Goal: Transaction & Acquisition: Purchase product/service

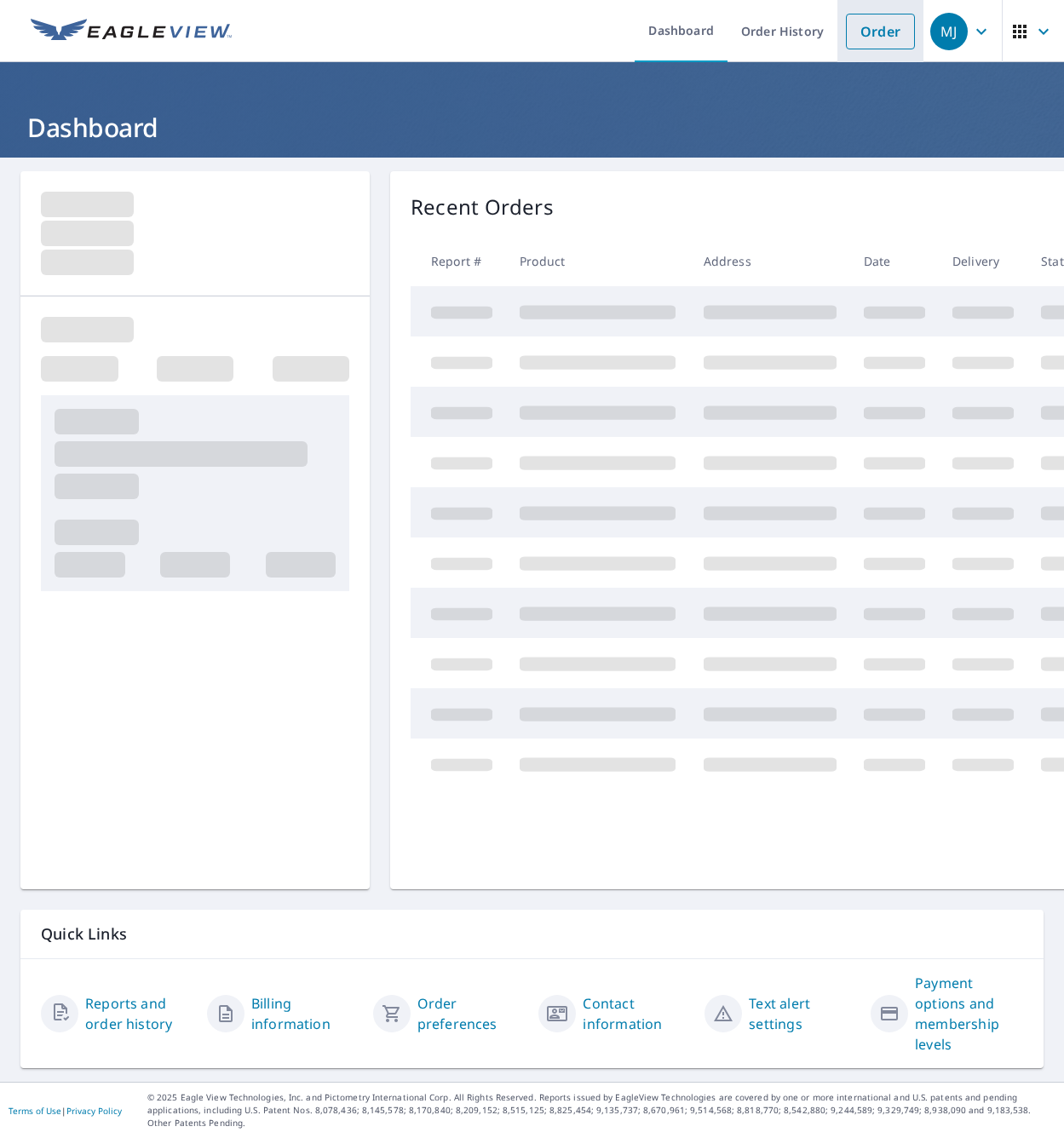
click at [858, 27] on link "Order" at bounding box center [880, 31] width 69 height 36
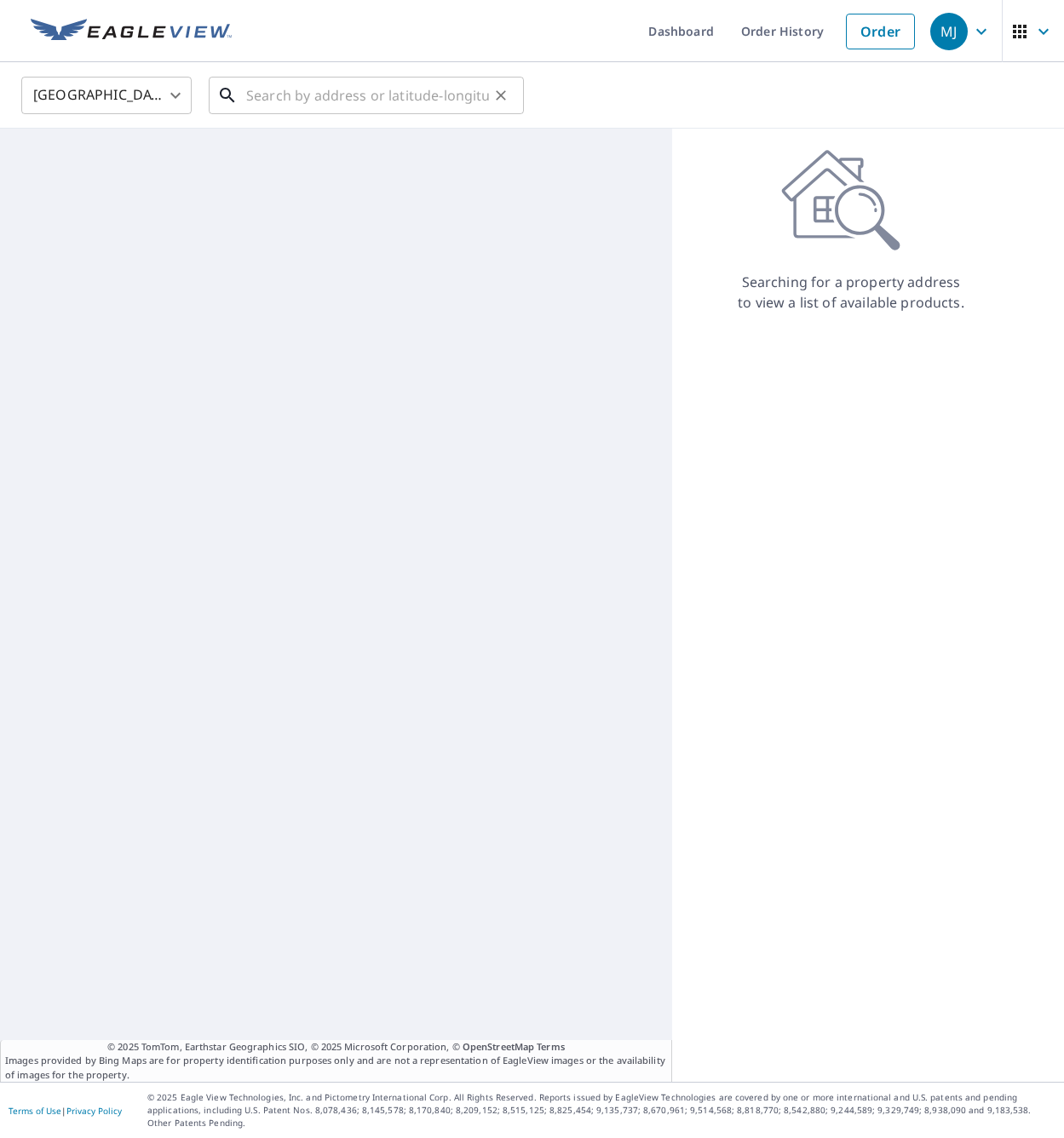
click at [384, 93] on input "text" at bounding box center [367, 96] width 243 height 48
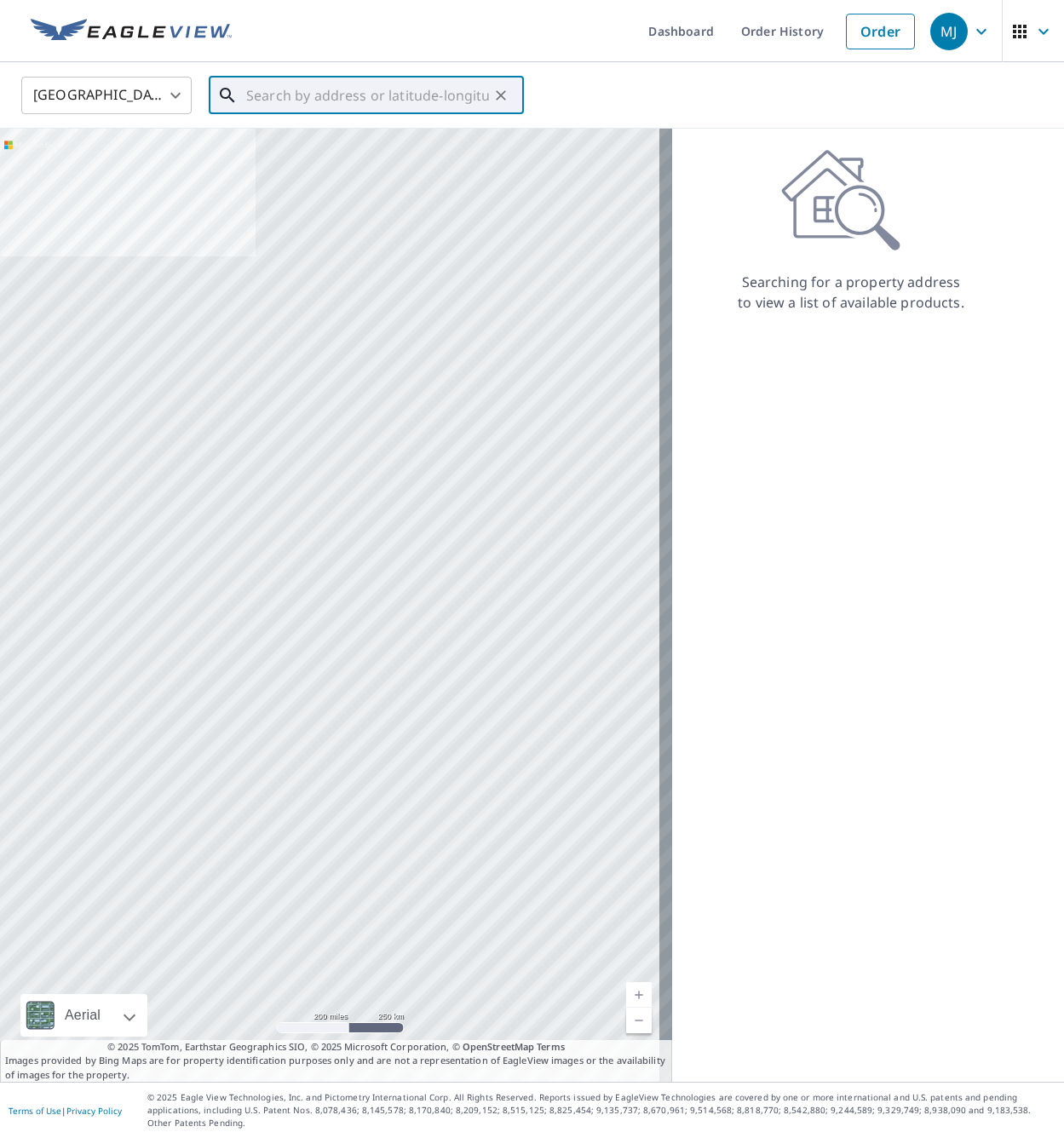
paste input "[STREET_ADDRESS]"
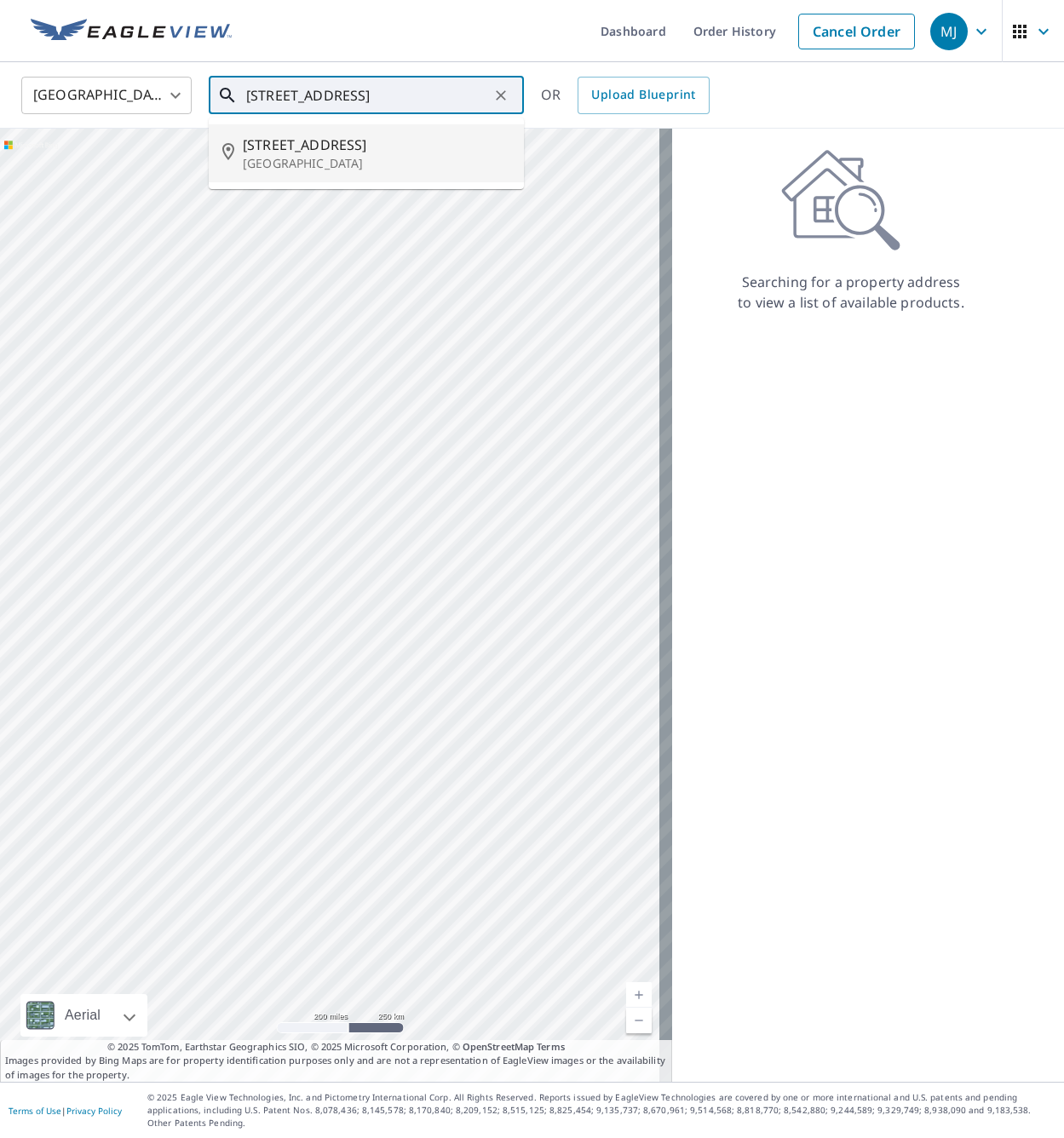
click at [362, 144] on span "[STREET_ADDRESS]" at bounding box center [376, 145] width 267 height 20
type input "[STREET_ADDRESS]"
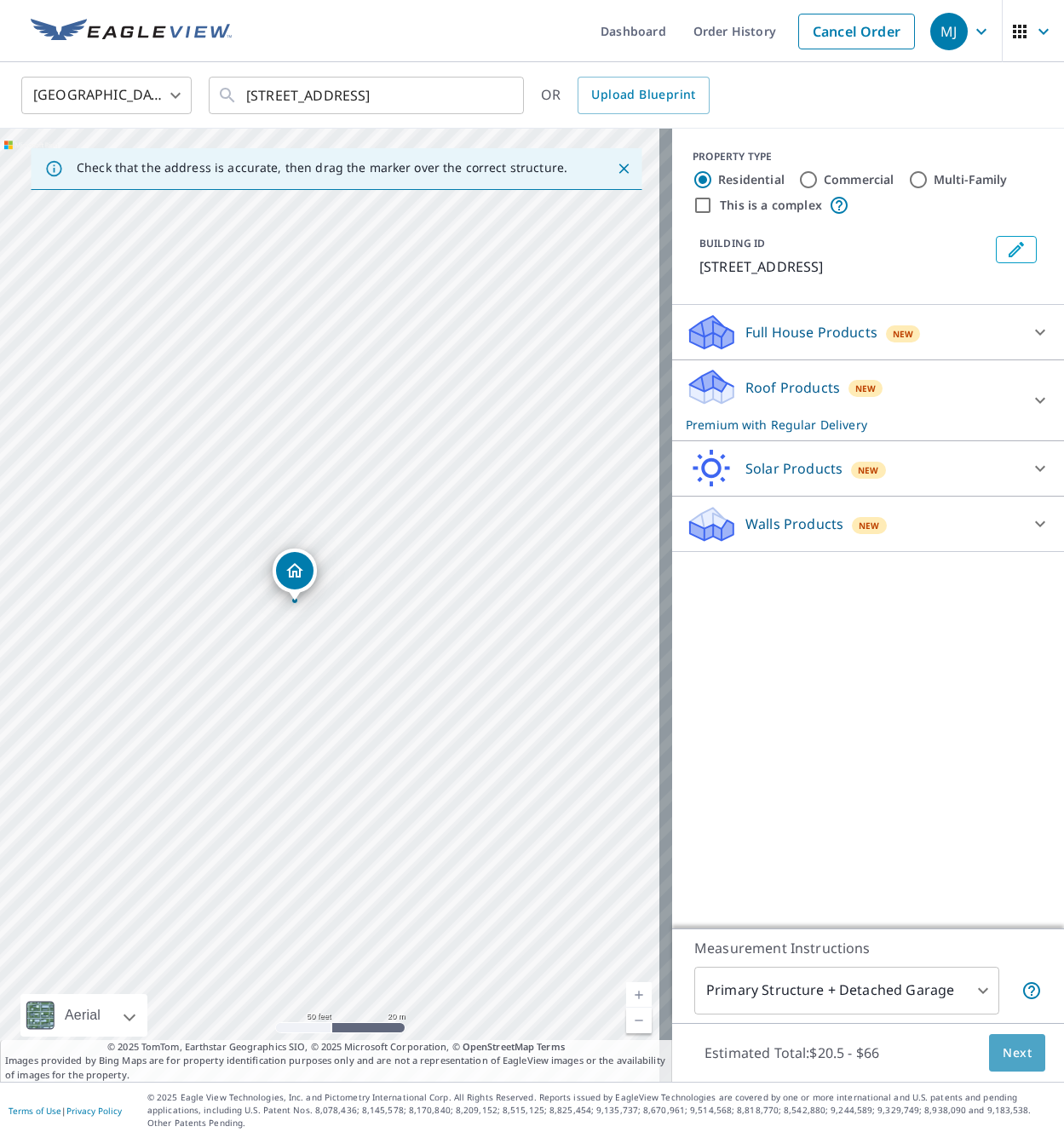
click at [1009, 1058] on span "Next" at bounding box center [1017, 1054] width 29 height 21
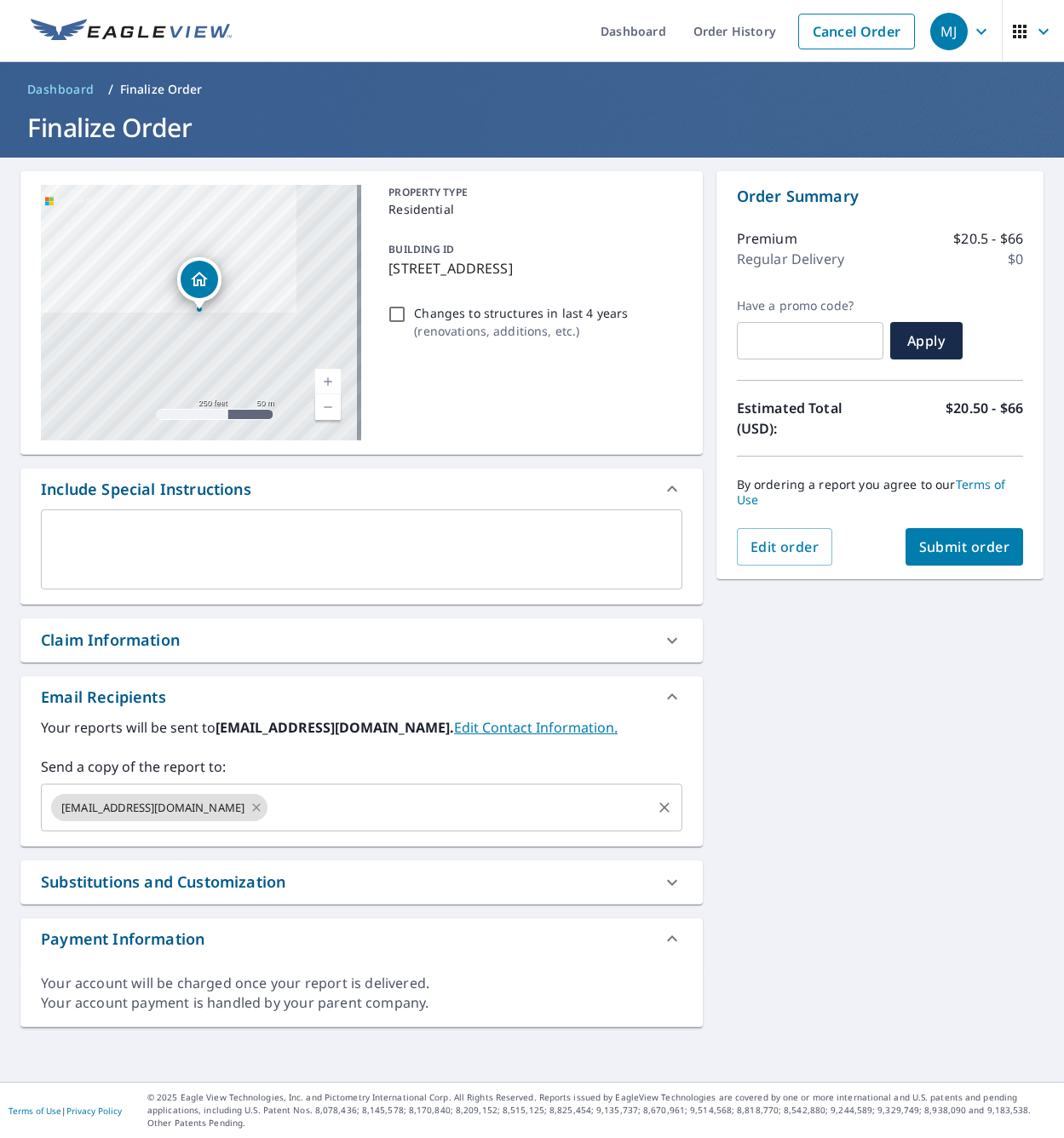
click at [249, 804] on icon at bounding box center [256, 807] width 13 height 19
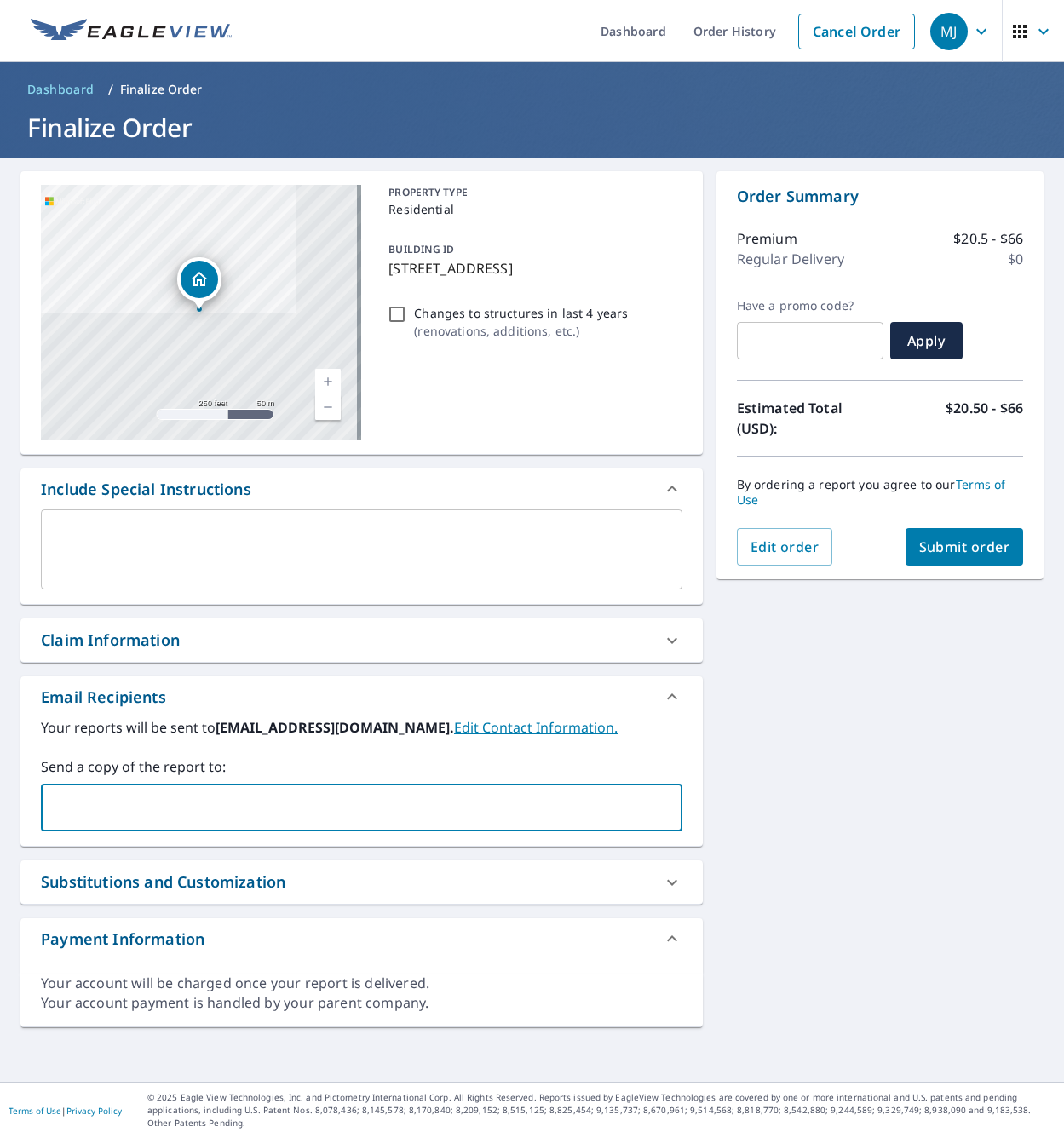
click at [190, 802] on input "text" at bounding box center [349, 808] width 601 height 32
type input "[PERSON_NAME][EMAIL_ADDRESS][PERSON_NAME][DOMAIN_NAME]"
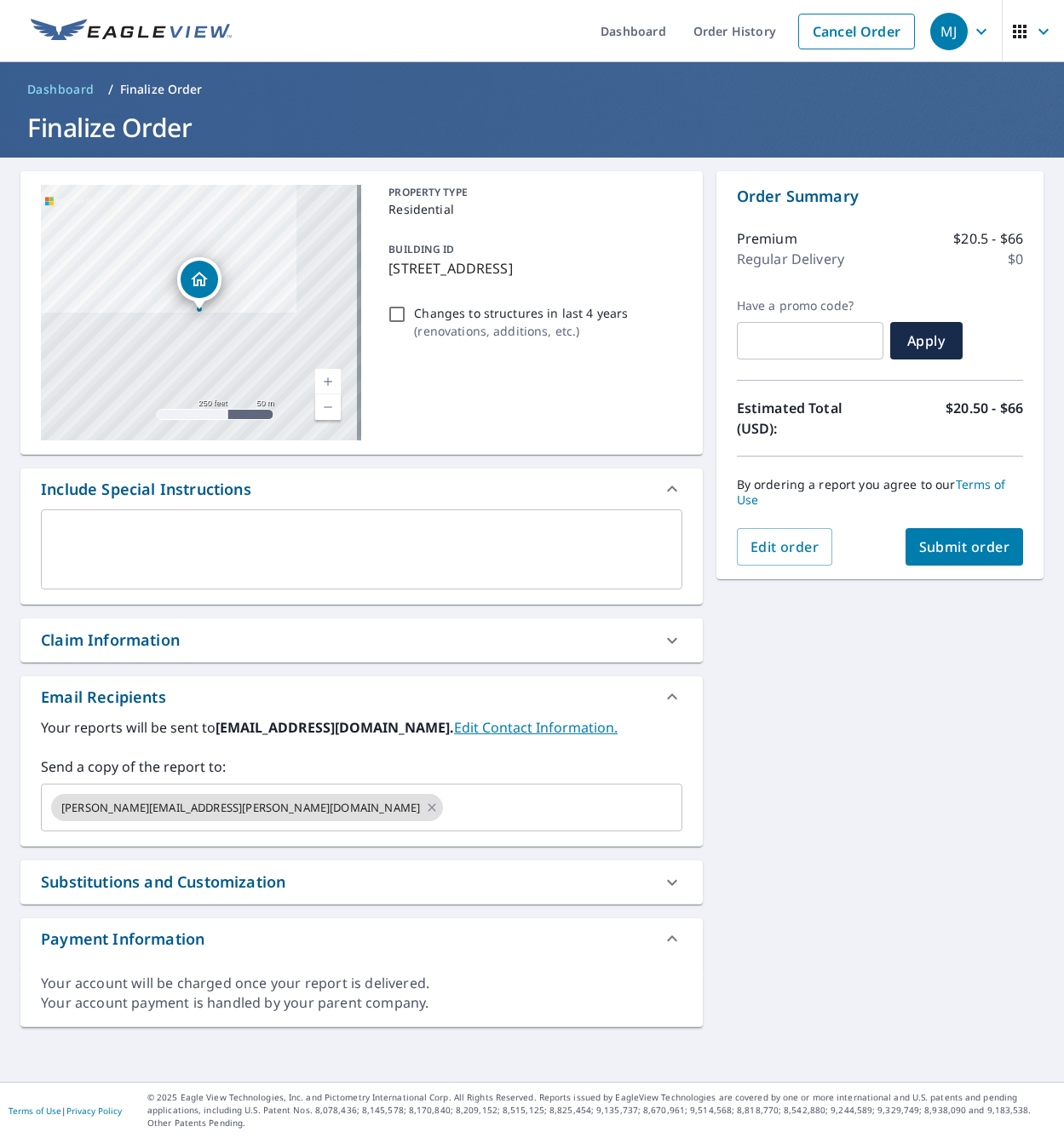
click at [960, 527] on div "By ordering a report you agree to our Terms of Use" at bounding box center [879, 492] width 287 height 72
click at [959, 542] on span "Submit order" at bounding box center [965, 547] width 91 height 19
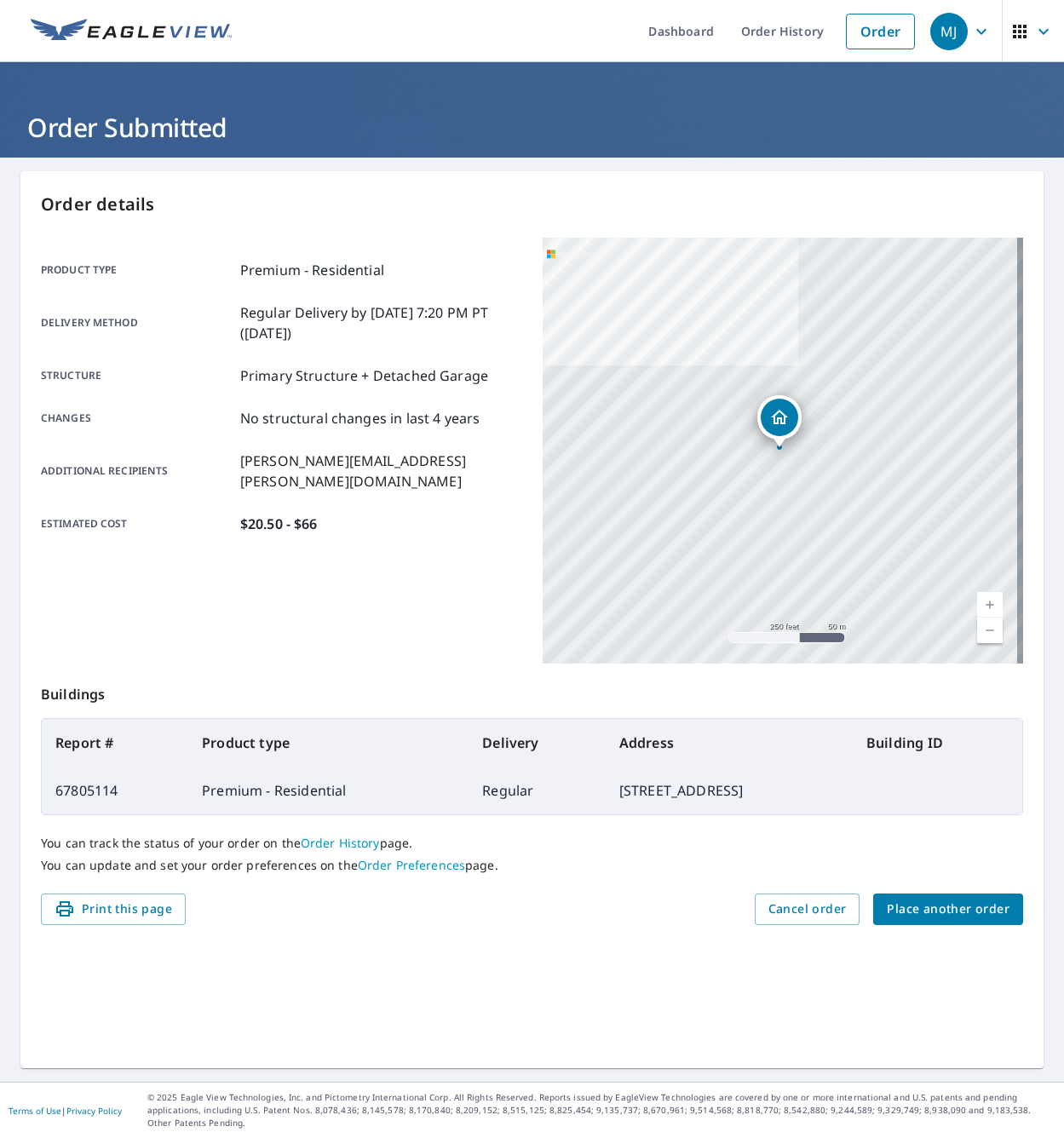
click at [950, 910] on span "Place another order" at bounding box center [948, 910] width 122 height 21
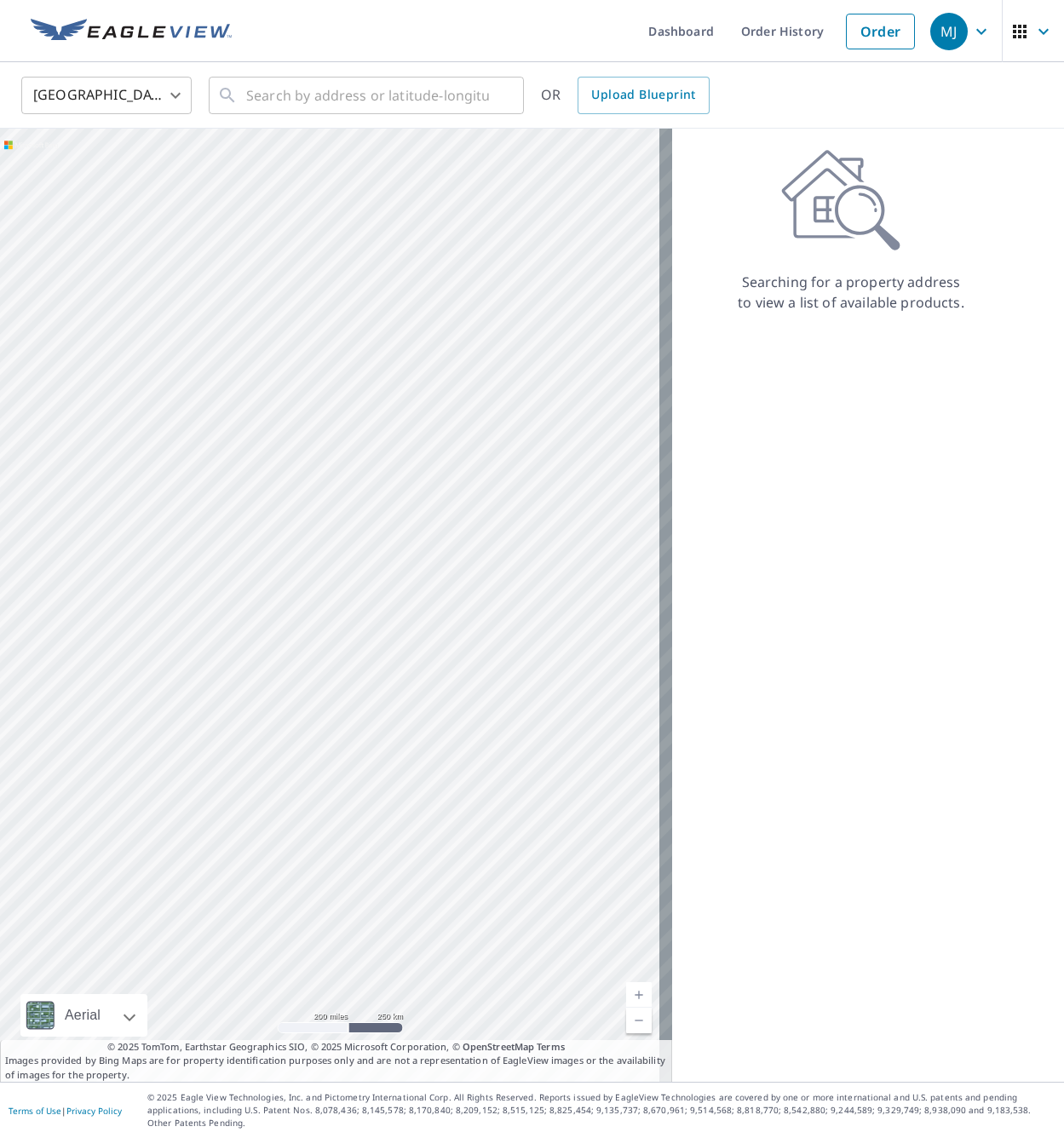
drag, startPoint x: 578, startPoint y: 625, endPoint x: 375, endPoint y: 698, distance: 215.7
click at [375, 698] on div at bounding box center [335, 605] width 672 height 953
click at [181, 40] on img at bounding box center [131, 31] width 201 height 26
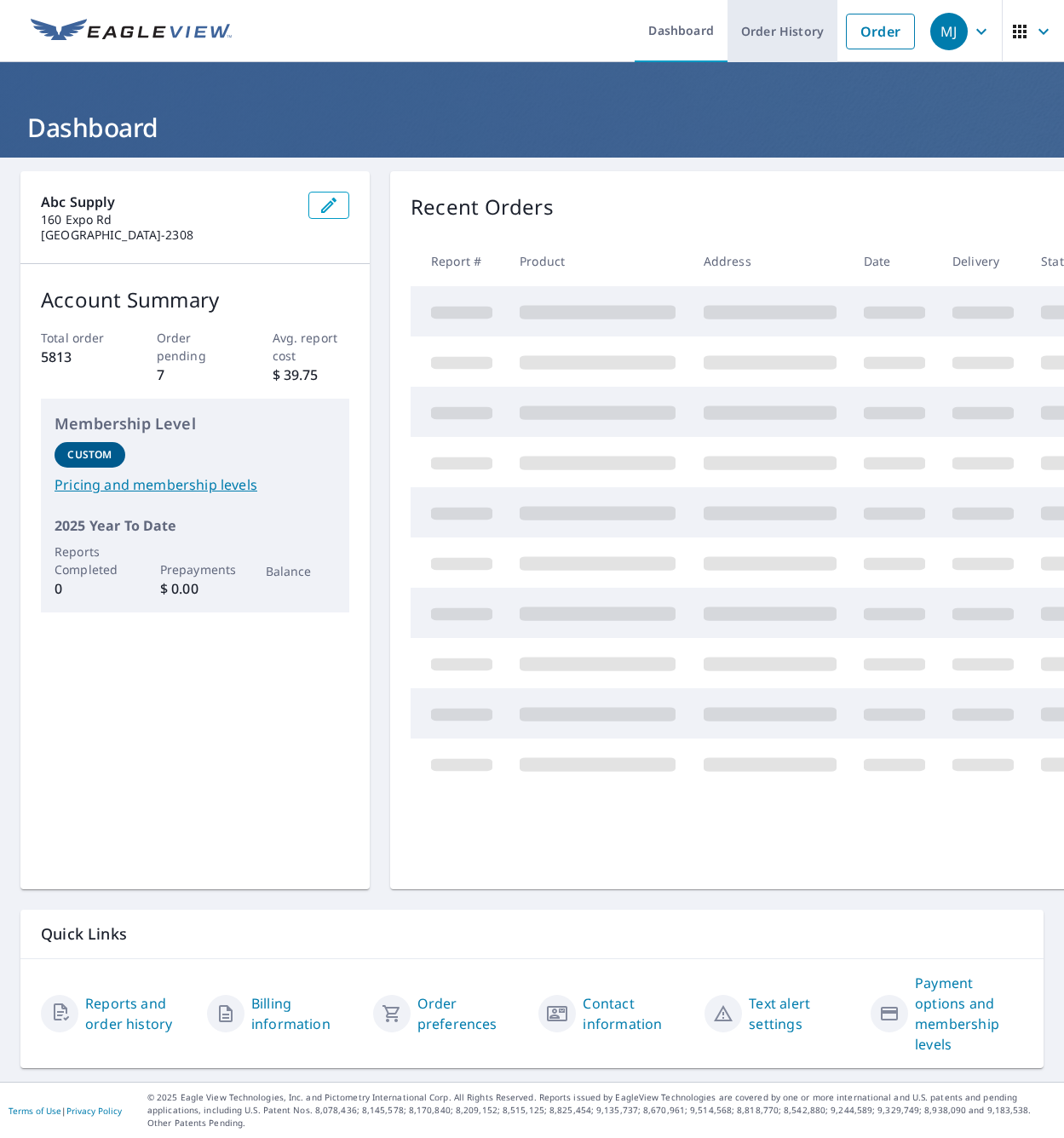
click at [754, 36] on link "Order History" at bounding box center [783, 31] width 110 height 62
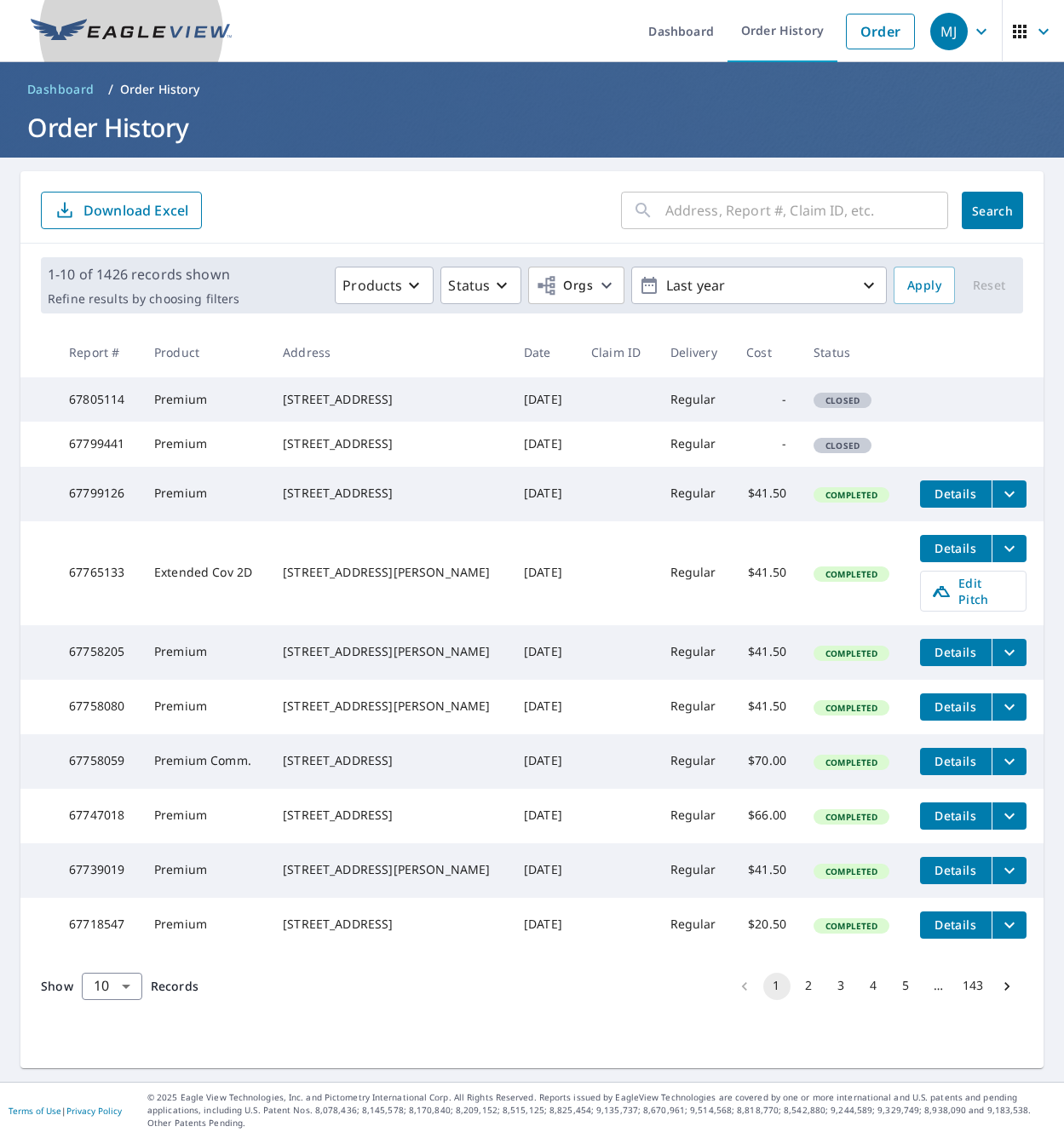
click at [108, 9] on link at bounding box center [131, 31] width 222 height 62
